Goal: Contribute content

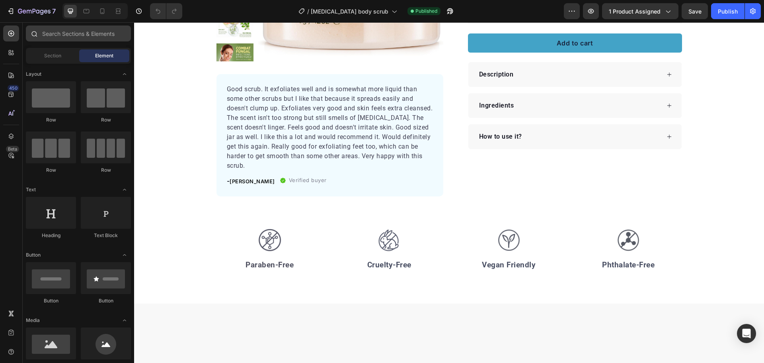
scroll to position [100, 0]
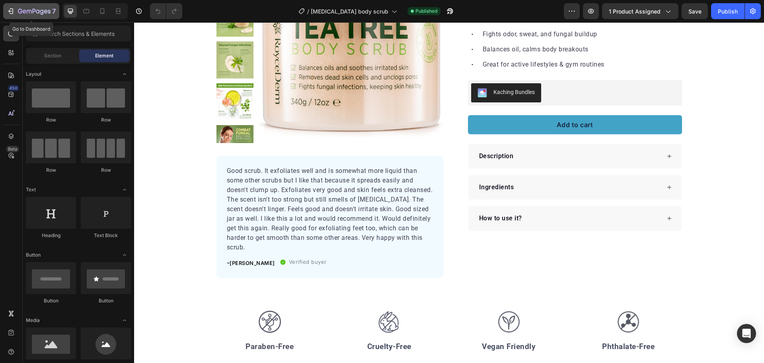
click at [23, 12] on icon "button" at bounding box center [34, 11] width 33 height 7
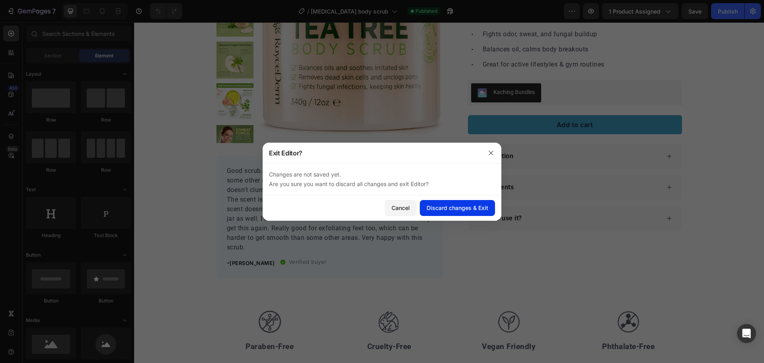
click at [435, 204] on div "Discard changes & Exit" at bounding box center [458, 207] width 62 height 8
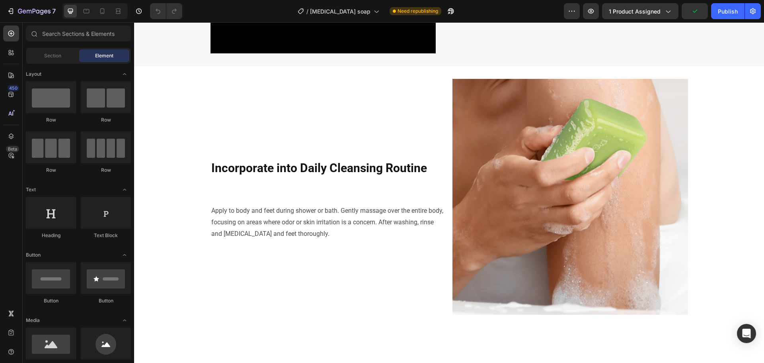
scroll to position [1314, 0]
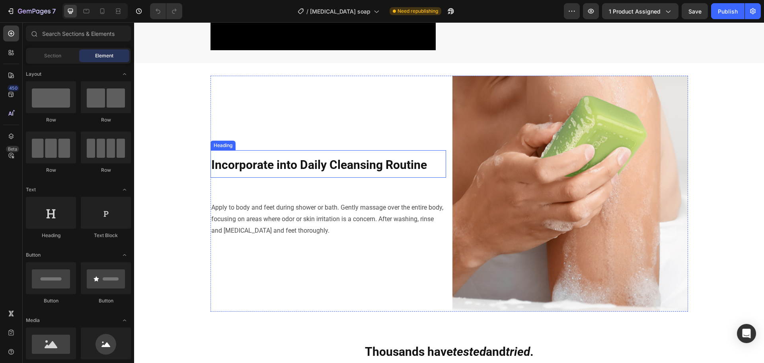
click at [376, 169] on strong "Incorporate into Daily Cleansing Routine" at bounding box center [319, 165] width 216 height 14
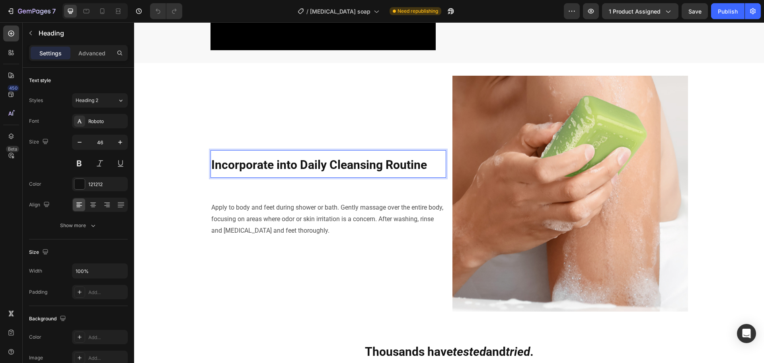
click at [317, 162] on strong "Incorporate into Daily Cleansing Routine" at bounding box center [319, 165] width 216 height 14
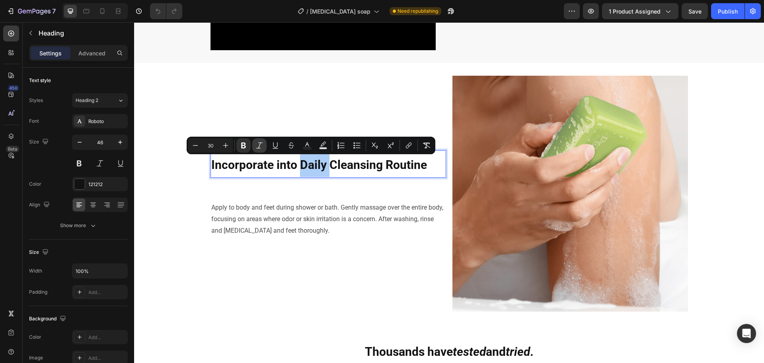
click at [263, 147] on icon "Editor contextual toolbar" at bounding box center [260, 145] width 8 height 8
click at [287, 112] on div "Incorporate into Daily Cleansing Routine Heading 59 Apply to body and feet duri…" at bounding box center [329, 194] width 236 height 236
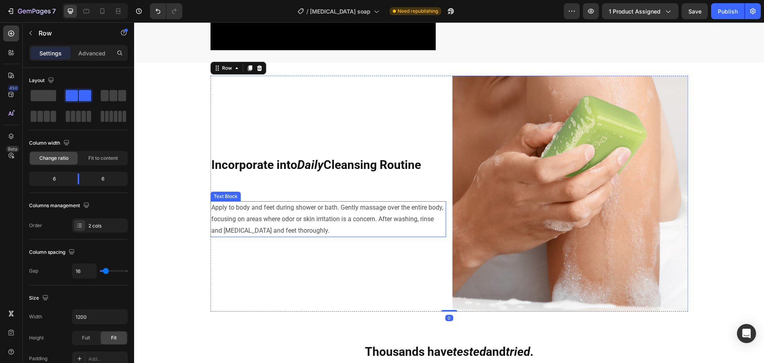
click at [426, 216] on p "Apply to body and feet during shower or bath. Gently massage over the entire bo…" at bounding box center [328, 219] width 234 height 34
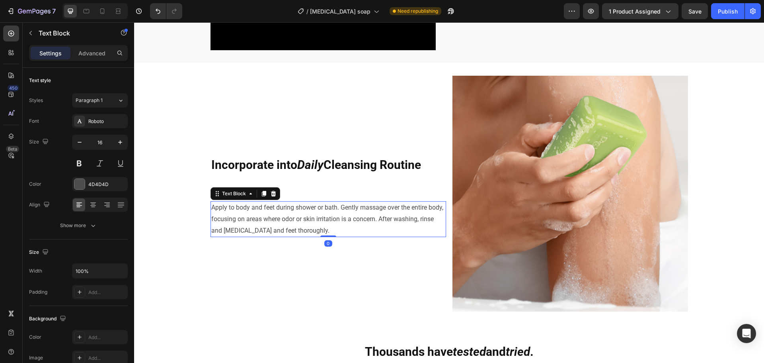
click at [426, 252] on div "⁠⁠⁠⁠⁠⁠⁠ Incorporate into Daily Cleansing Routine Heading Apply to body and feet…" at bounding box center [329, 194] width 236 height 236
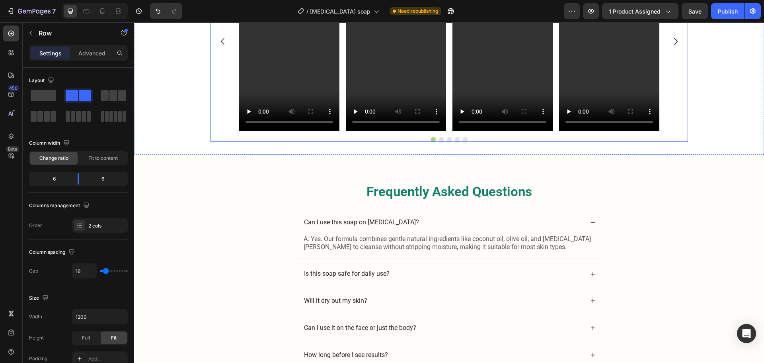
scroll to position [1911, 0]
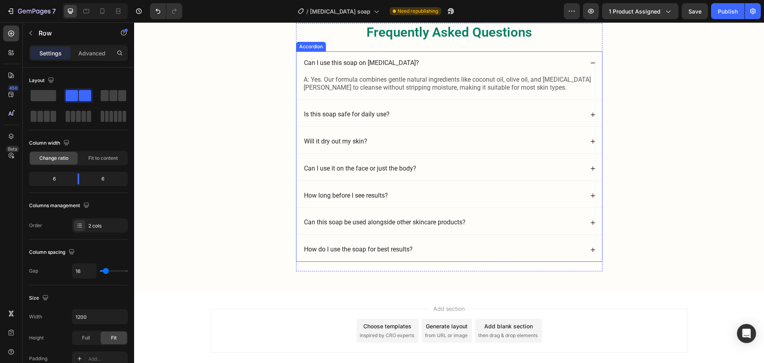
click at [573, 60] on div "Can I use this soap on [MEDICAL_DATA]?" at bounding box center [443, 63] width 281 height 11
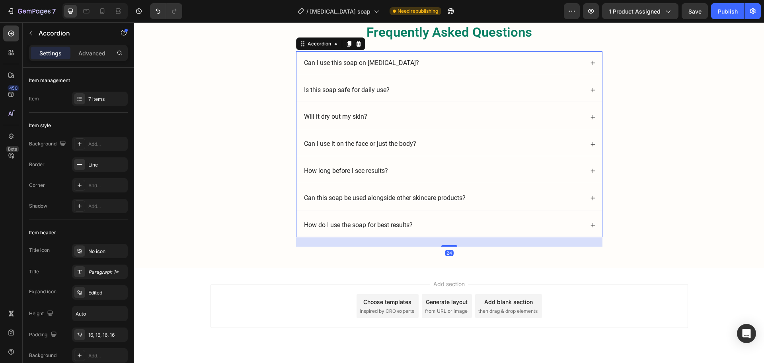
click at [545, 60] on div "Can I use this soap on [MEDICAL_DATA]?" at bounding box center [443, 63] width 281 height 11
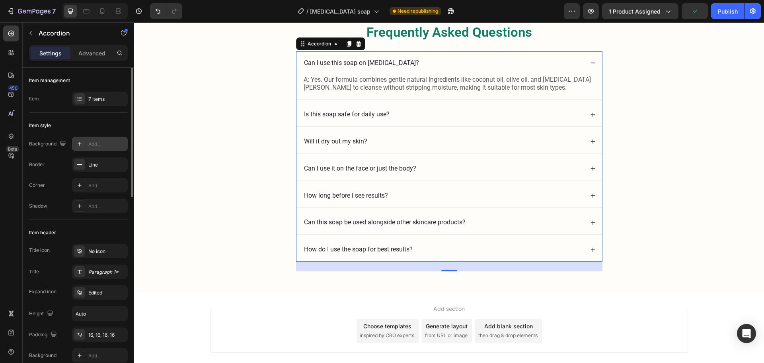
click at [109, 146] on div "Add..." at bounding box center [106, 144] width 37 height 7
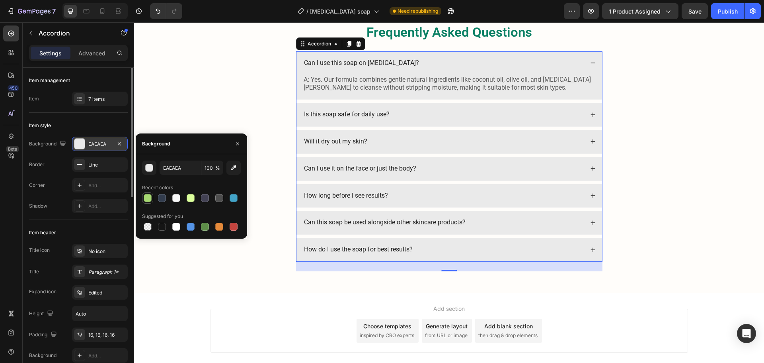
click at [144, 195] on div at bounding box center [148, 198] width 8 height 8
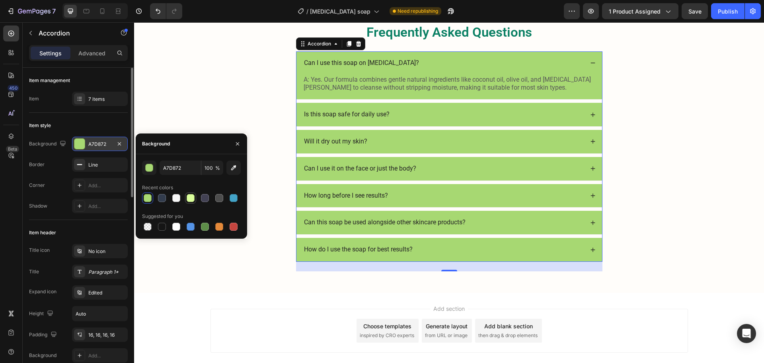
click at [190, 198] on div at bounding box center [191, 198] width 8 height 8
type input "DBFF9B"
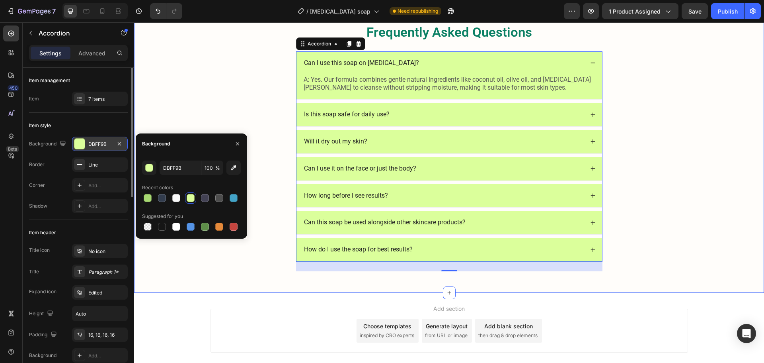
click at [237, 78] on div "Frequently Asked Questions Heading Can I use this soap on [MEDICAL_DATA]? A: Ye…" at bounding box center [449, 150] width 614 height 254
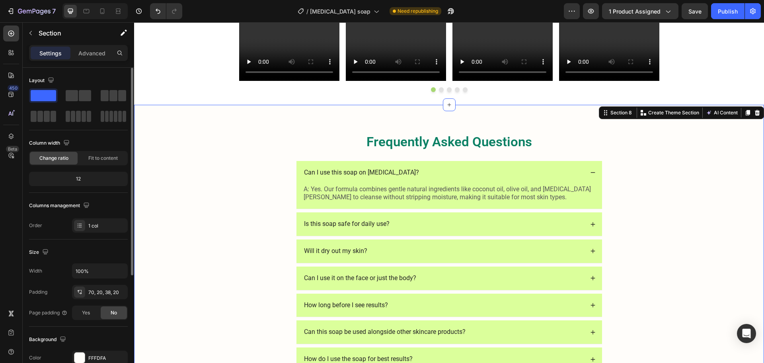
scroll to position [1792, 0]
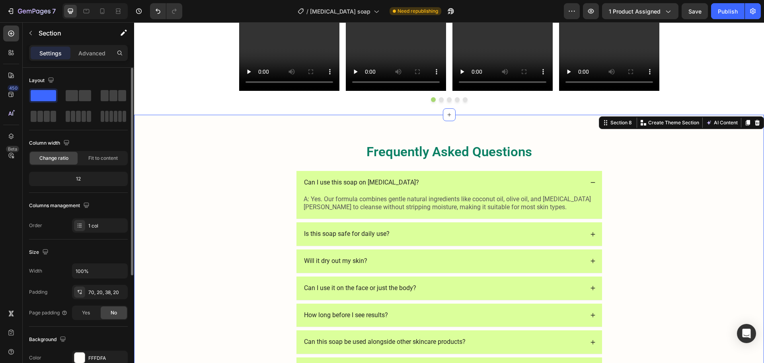
click at [657, 146] on div "Frequently Asked Questions Heading Can I use this soap on [MEDICAL_DATA]? A: Ye…" at bounding box center [449, 270] width 614 height 254
click at [694, 14] on span "Save" at bounding box center [695, 11] width 13 height 7
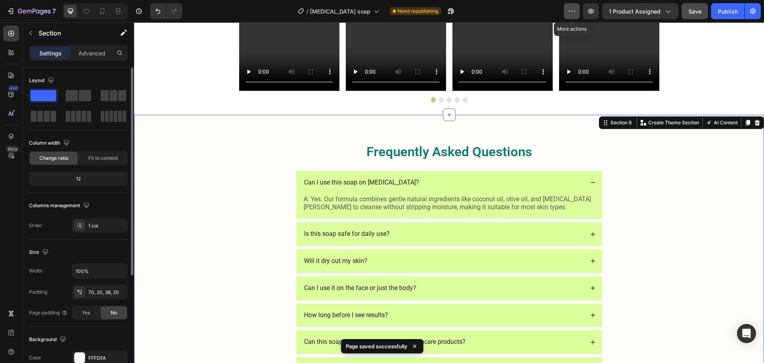
click at [568, 13] on button "button" at bounding box center [572, 11] width 16 height 16
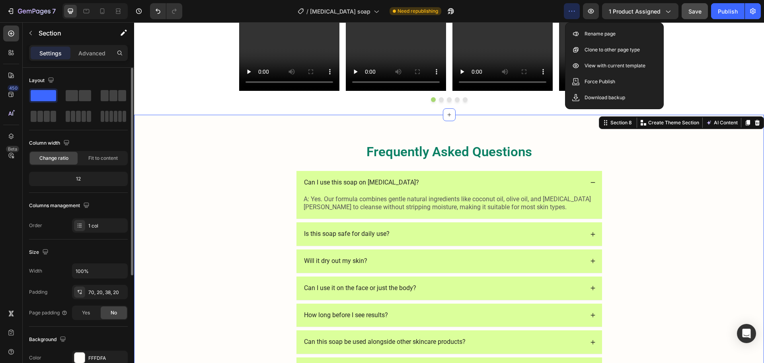
click at [573, 15] on button "button" at bounding box center [572, 11] width 16 height 16
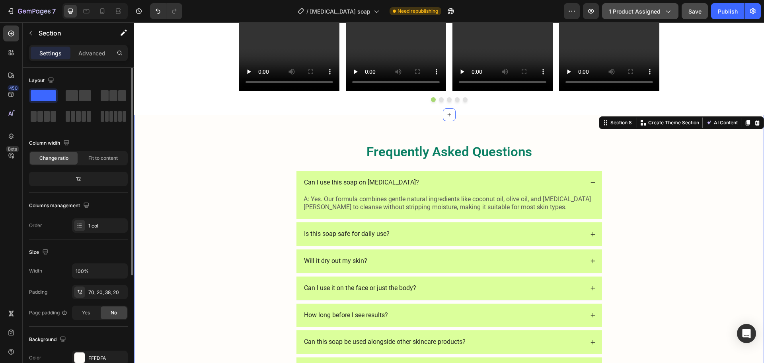
click at [636, 10] on span "1 product assigned" at bounding box center [635, 11] width 52 height 8
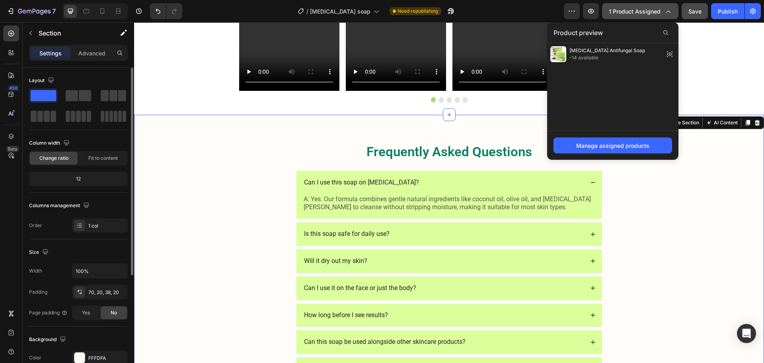
click at [636, 10] on span "1 product assigned" at bounding box center [635, 11] width 52 height 8
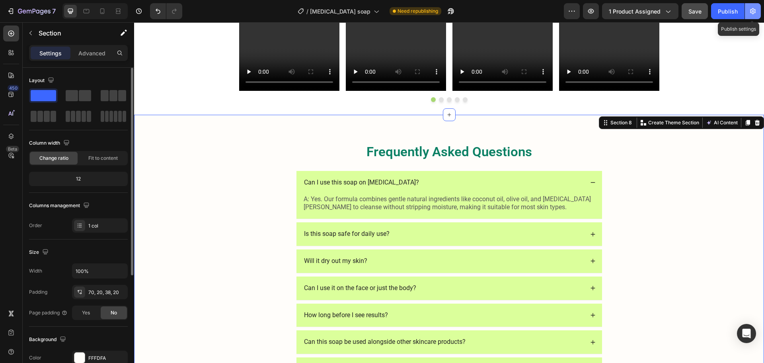
click at [754, 9] on icon "button" at bounding box center [753, 11] width 6 height 6
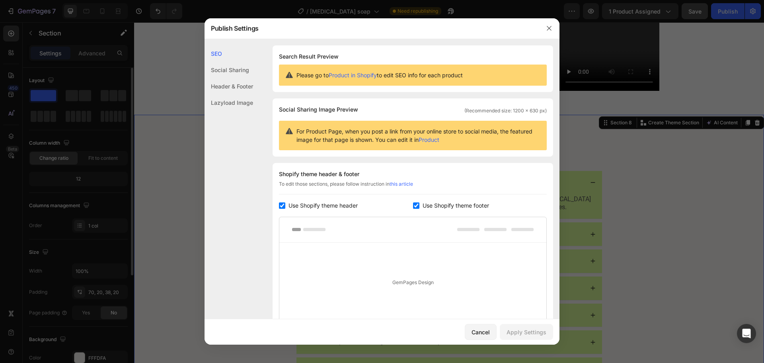
click at [655, 49] on div at bounding box center [382, 181] width 764 height 363
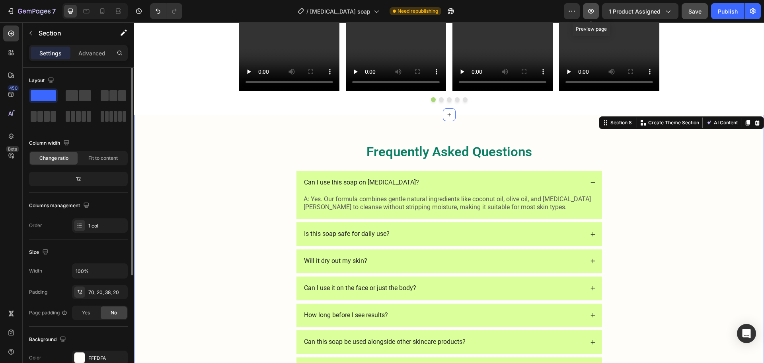
click at [596, 15] on button "button" at bounding box center [591, 11] width 16 height 16
click at [348, 14] on span "[MEDICAL_DATA] soap" at bounding box center [340, 11] width 61 height 8
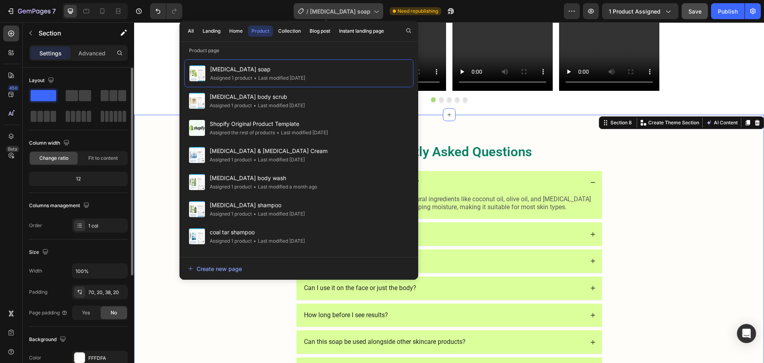
click at [350, 14] on span "[MEDICAL_DATA] soap" at bounding box center [340, 11] width 61 height 8
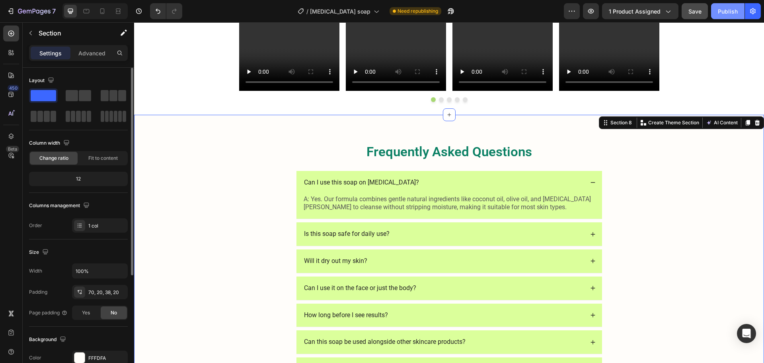
click at [726, 9] on div "Publish" at bounding box center [728, 11] width 20 height 8
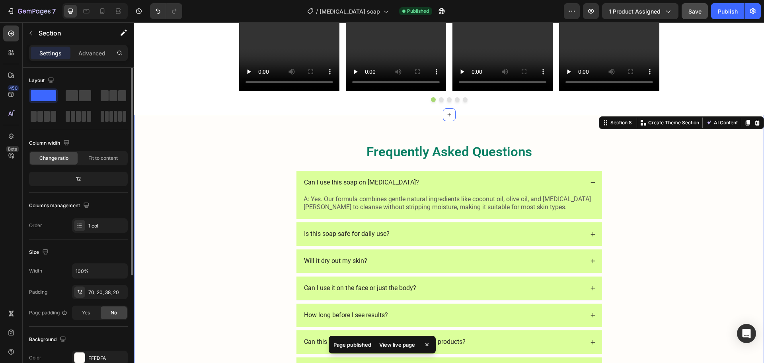
click at [399, 344] on div "View live page" at bounding box center [397, 344] width 45 height 11
